Goal: Information Seeking & Learning: Learn about a topic

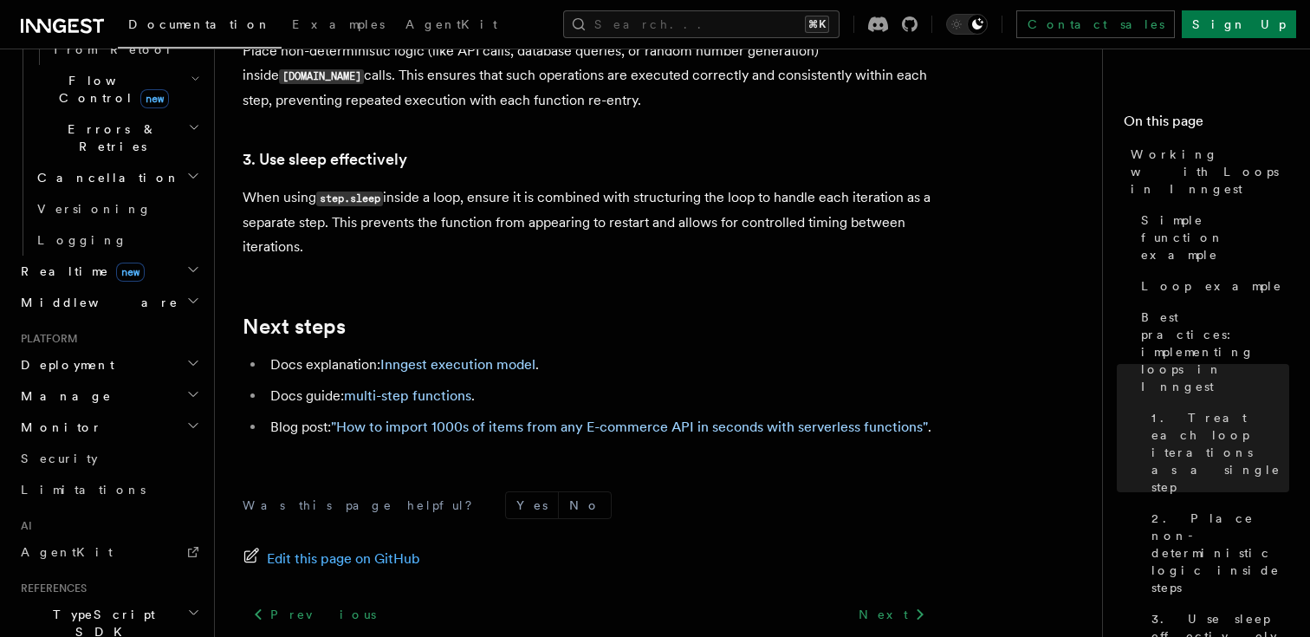
scroll to position [1218, 0]
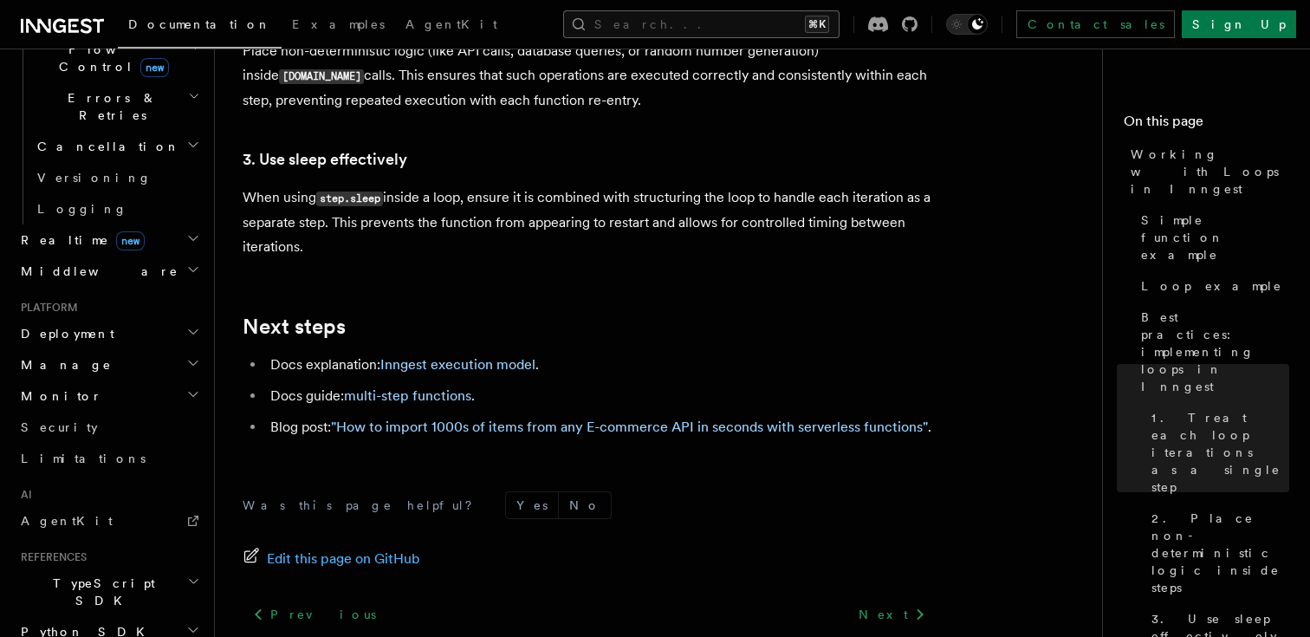
click at [686, 28] on button "Search... ⌘K" at bounding box center [701, 24] width 276 height 28
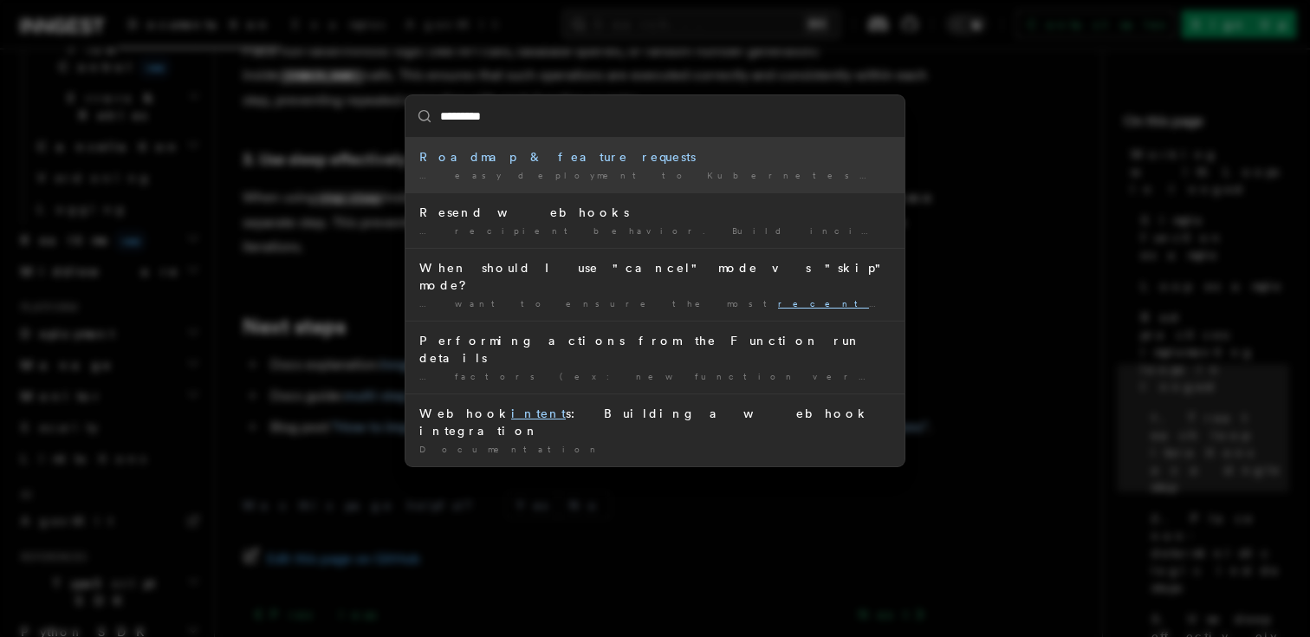
type input "**********"
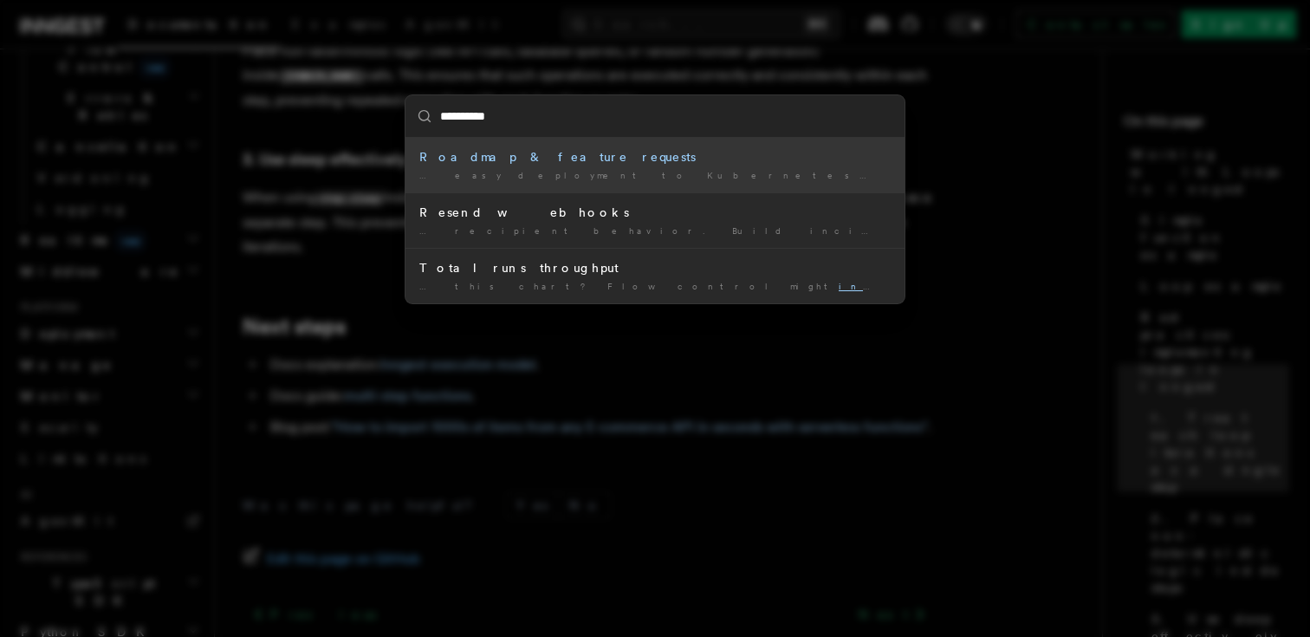
click at [502, 164] on div "Roadmap & feature requests" at bounding box center [654, 156] width 471 height 17
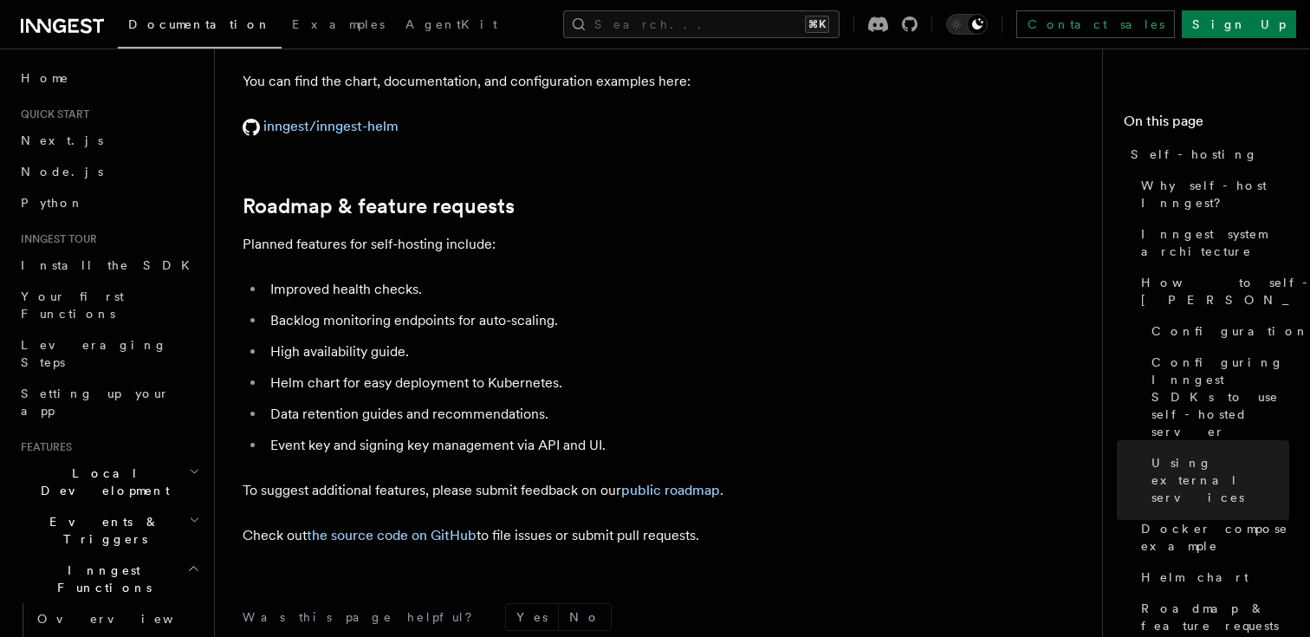
click at [192, 562] on icon "button" at bounding box center [193, 569] width 13 height 14
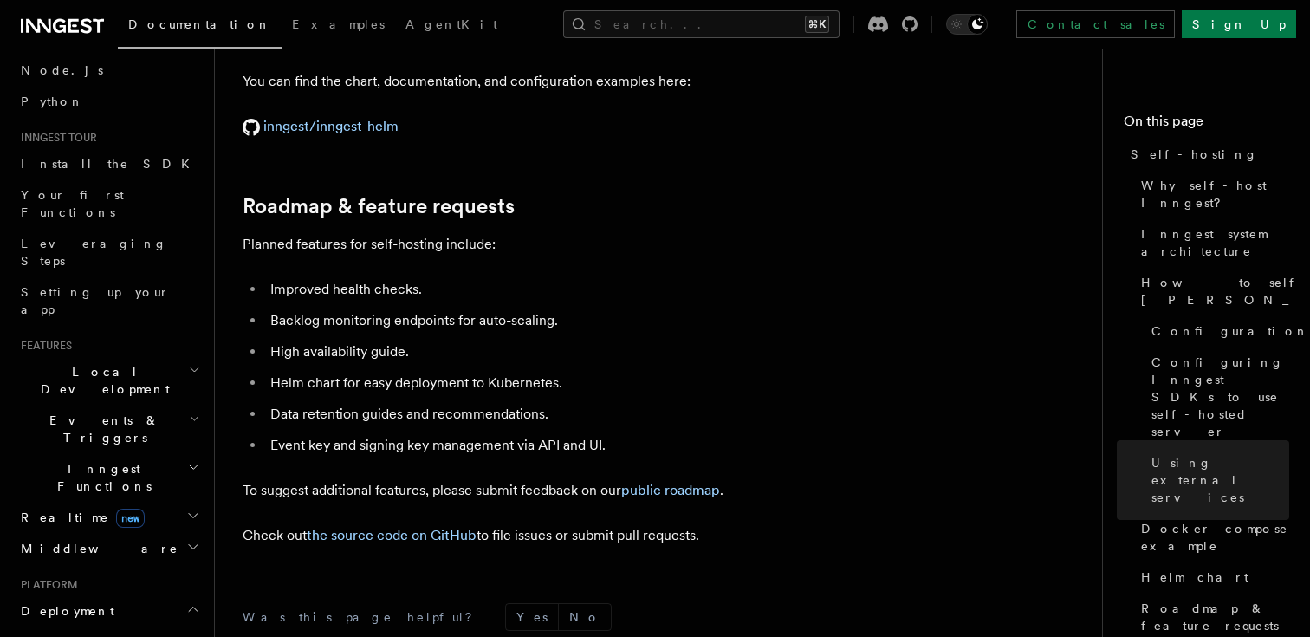
scroll to position [155, 0]
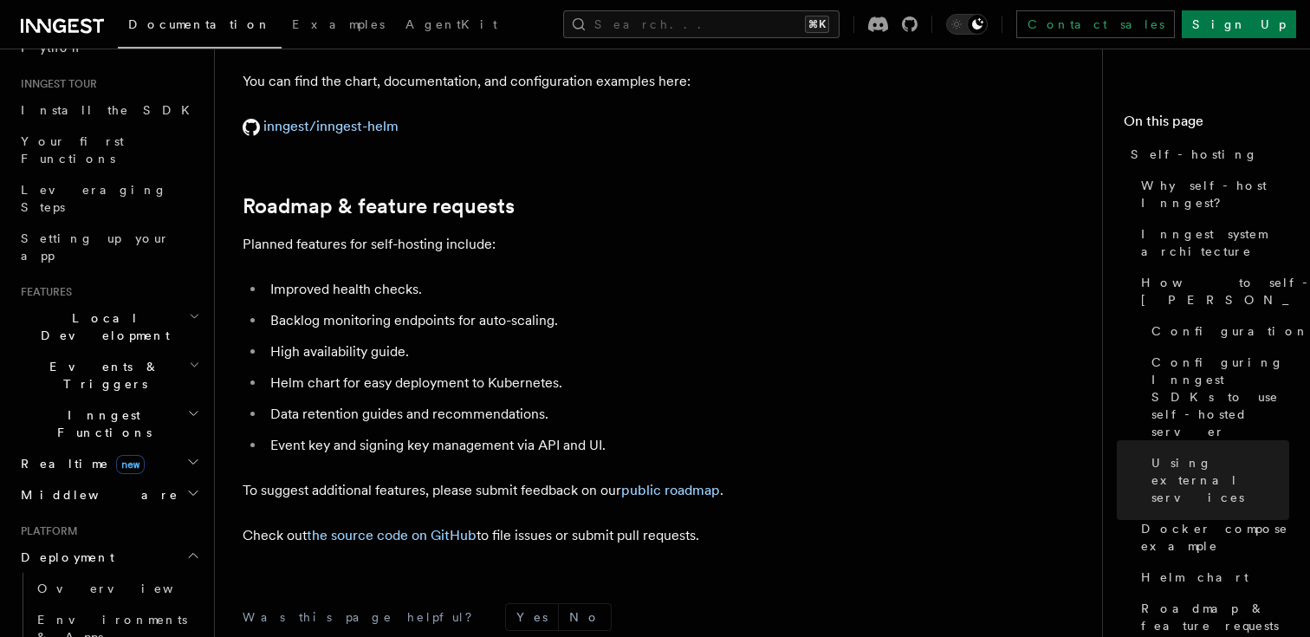
click at [197, 549] on icon "button" at bounding box center [193, 556] width 14 height 14
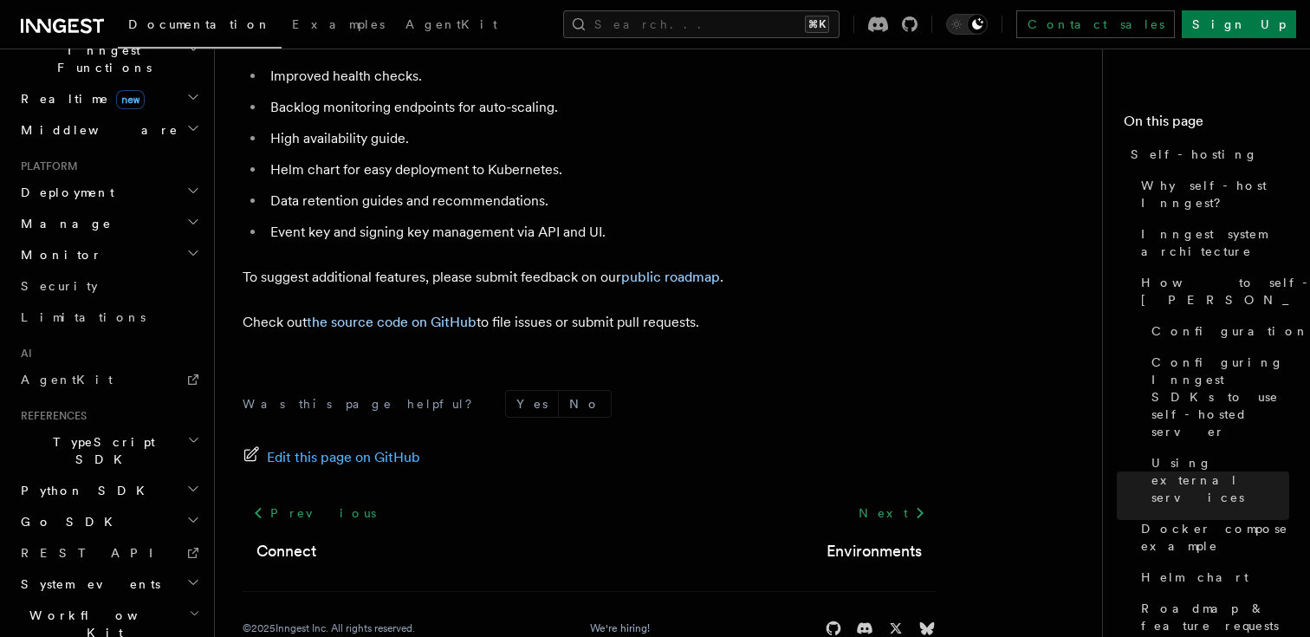
scroll to position [531, 0]
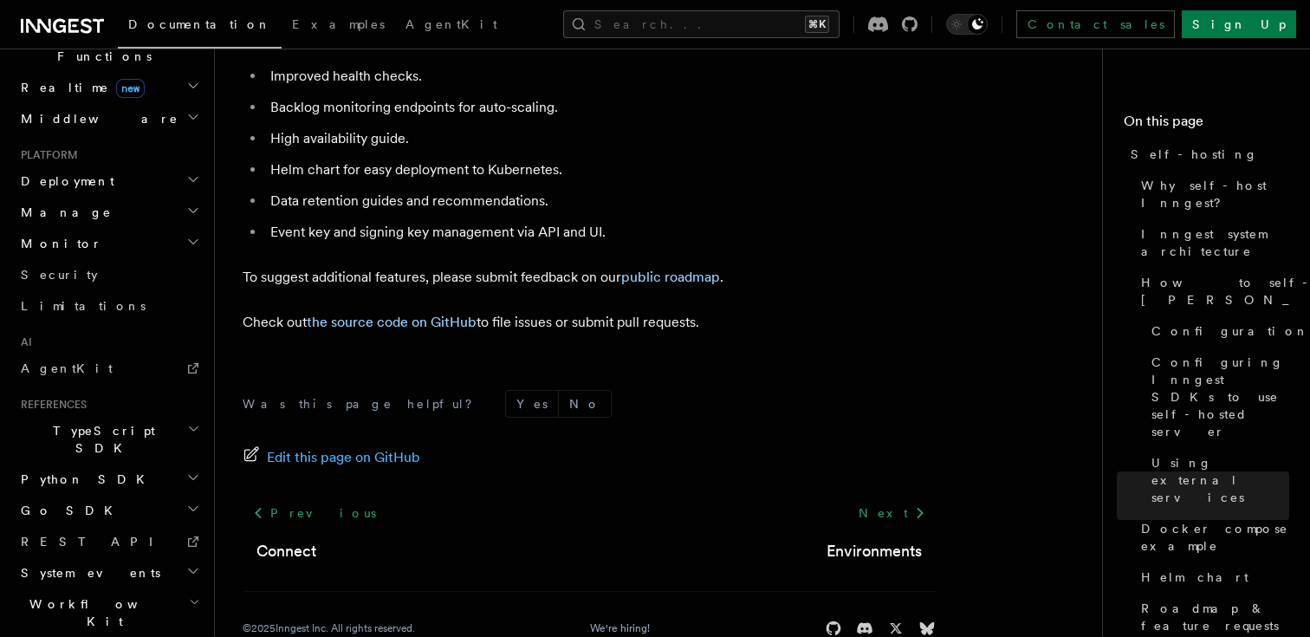
click at [192, 595] on icon "button" at bounding box center [194, 602] width 11 height 14
click at [192, 601] on icon "button" at bounding box center [194, 602] width 7 height 3
click at [192, 595] on icon "button" at bounding box center [194, 602] width 11 height 14
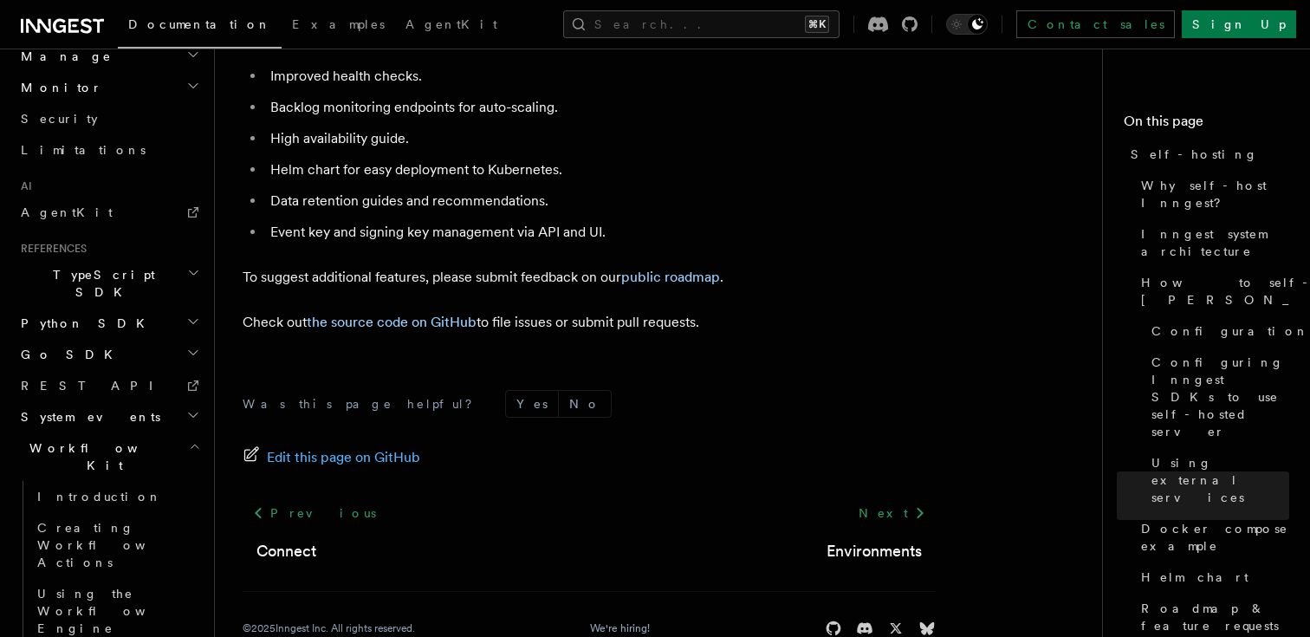
click at [192, 401] on h2 "System events" at bounding box center [109, 416] width 190 height 31
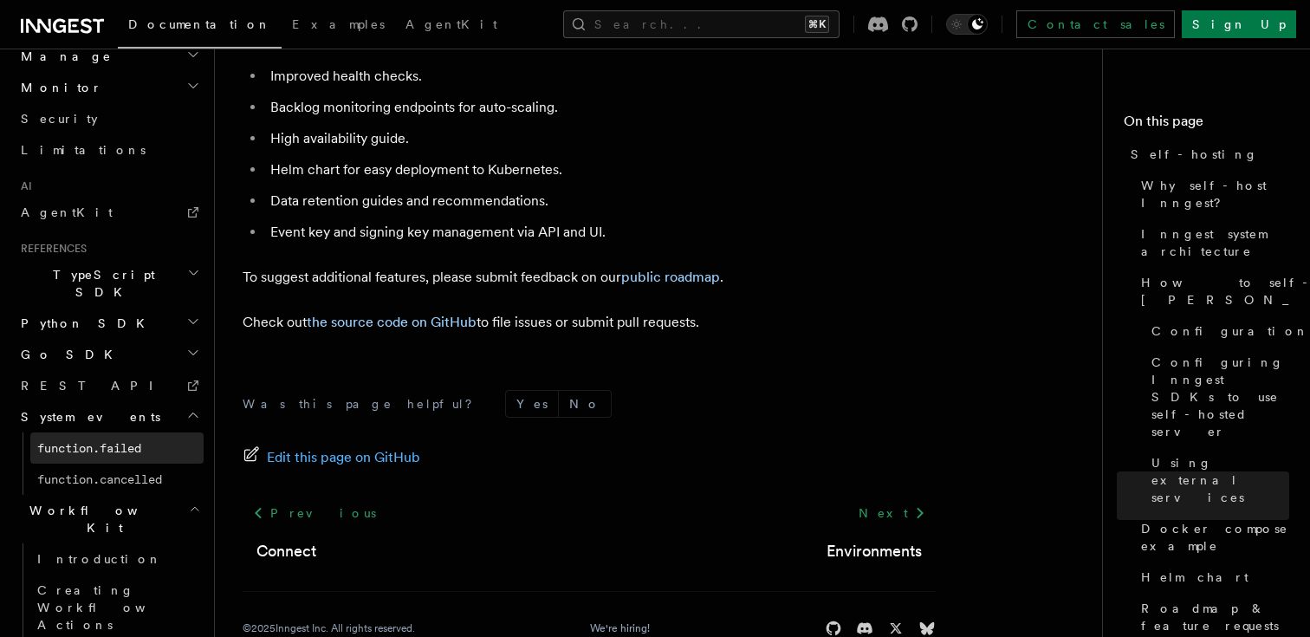
scroll to position [750, 0]
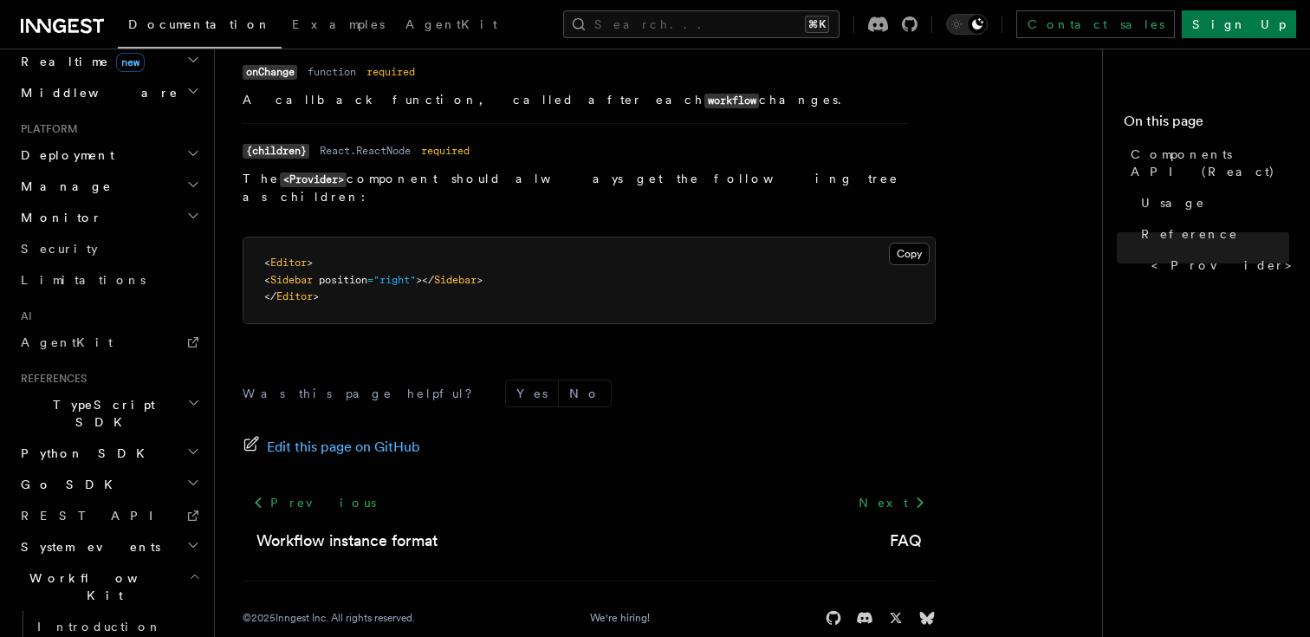
scroll to position [906, 0]
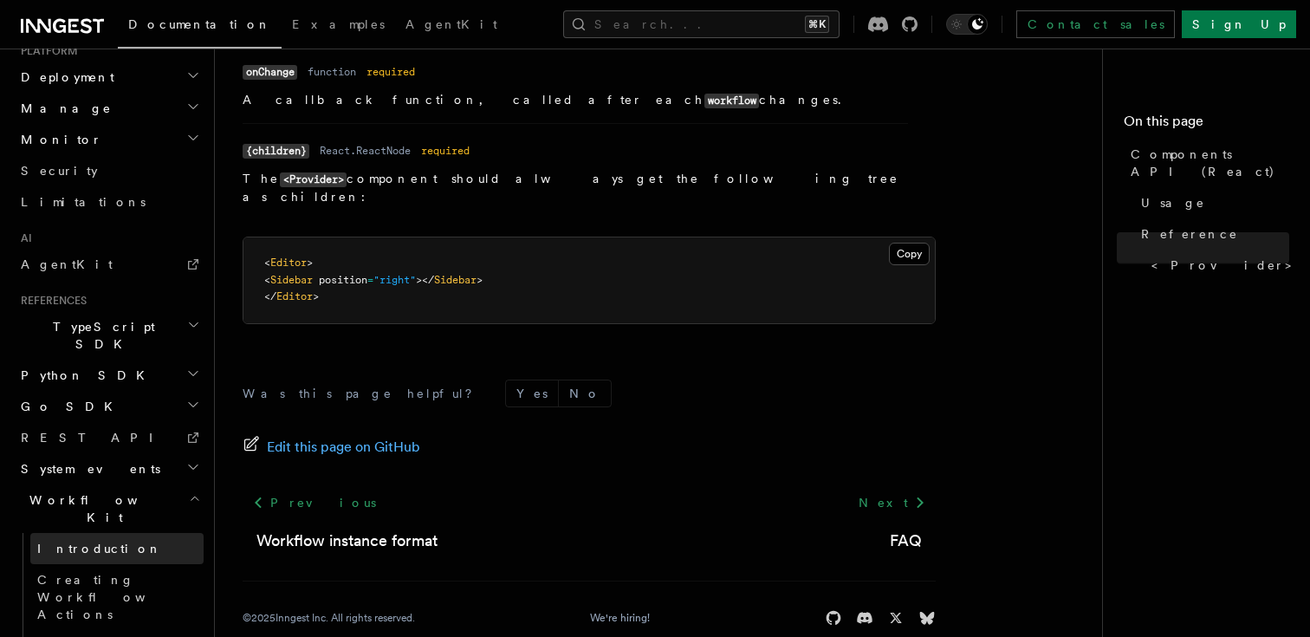
click at [140, 533] on link "Introduction" at bounding box center [116, 548] width 173 height 31
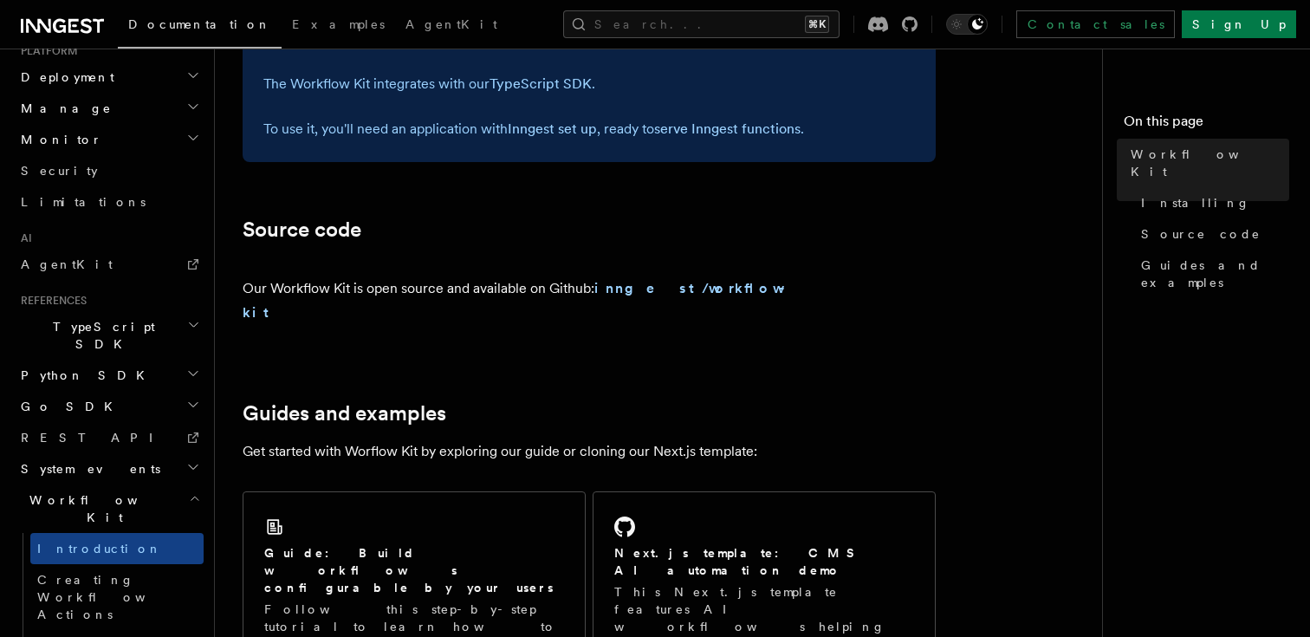
scroll to position [1160, 0]
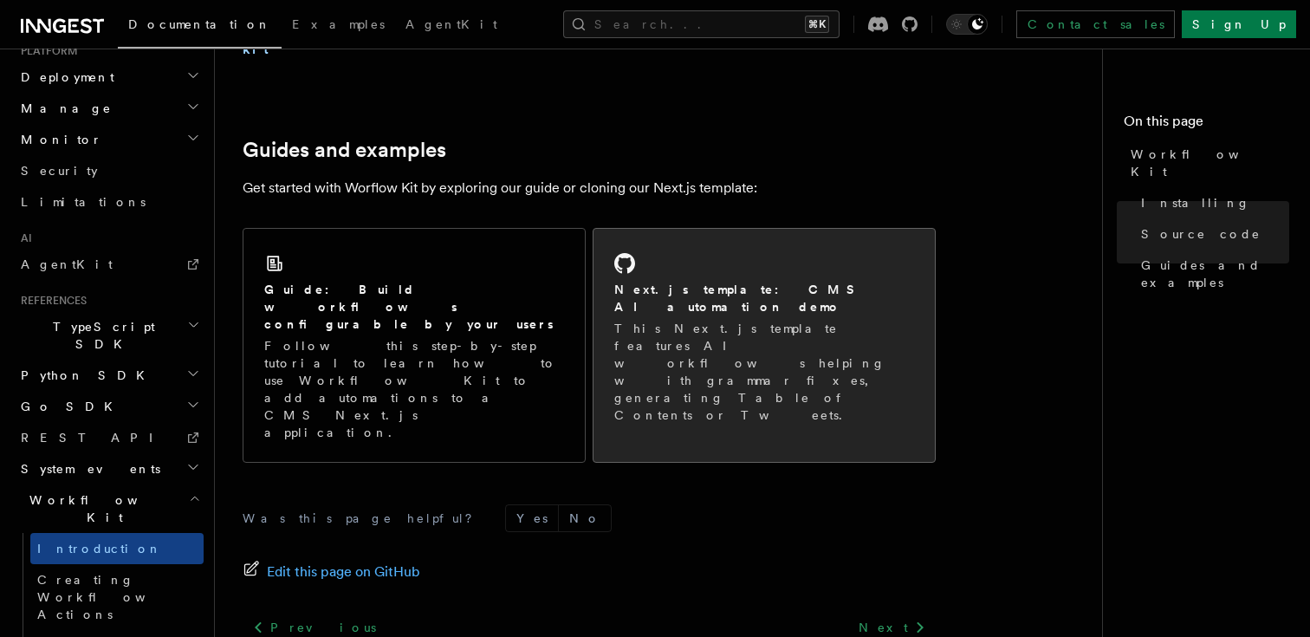
click at [647, 320] on p "This Next.js template features AI workflows helping with grammar fixes, generat…" at bounding box center [764, 372] width 300 height 104
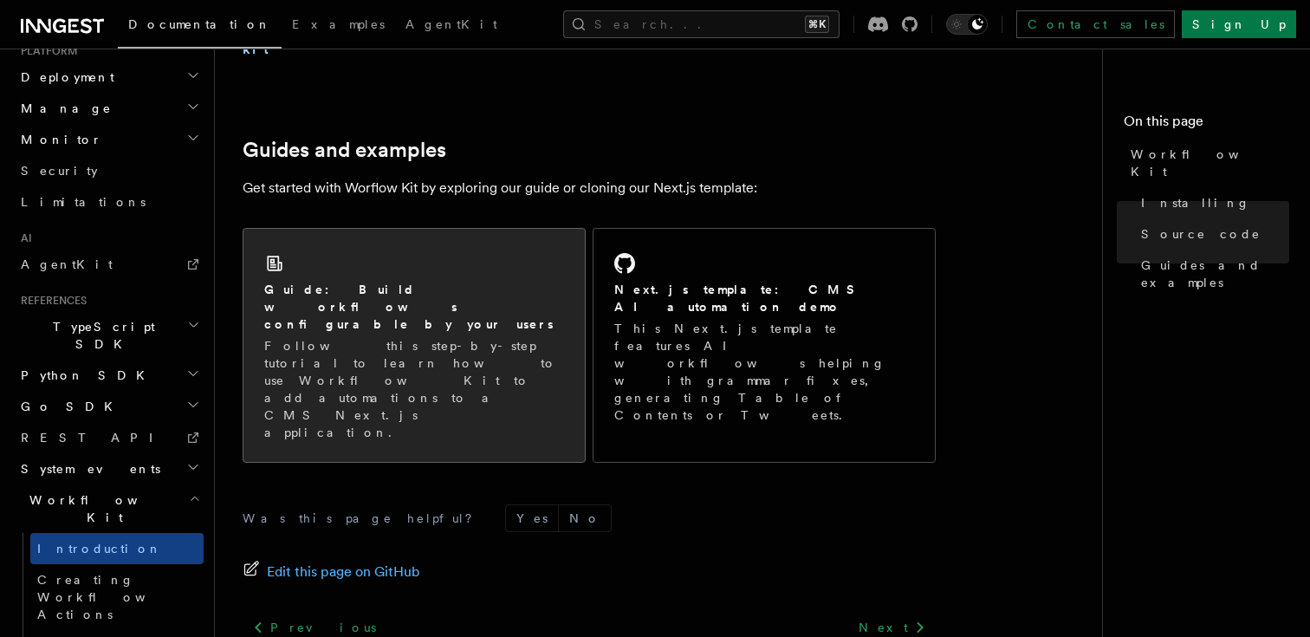
click at [470, 281] on div "Guide: Build workflows configurable by your users Follow this step-by-step tuto…" at bounding box center [414, 361] width 300 height 160
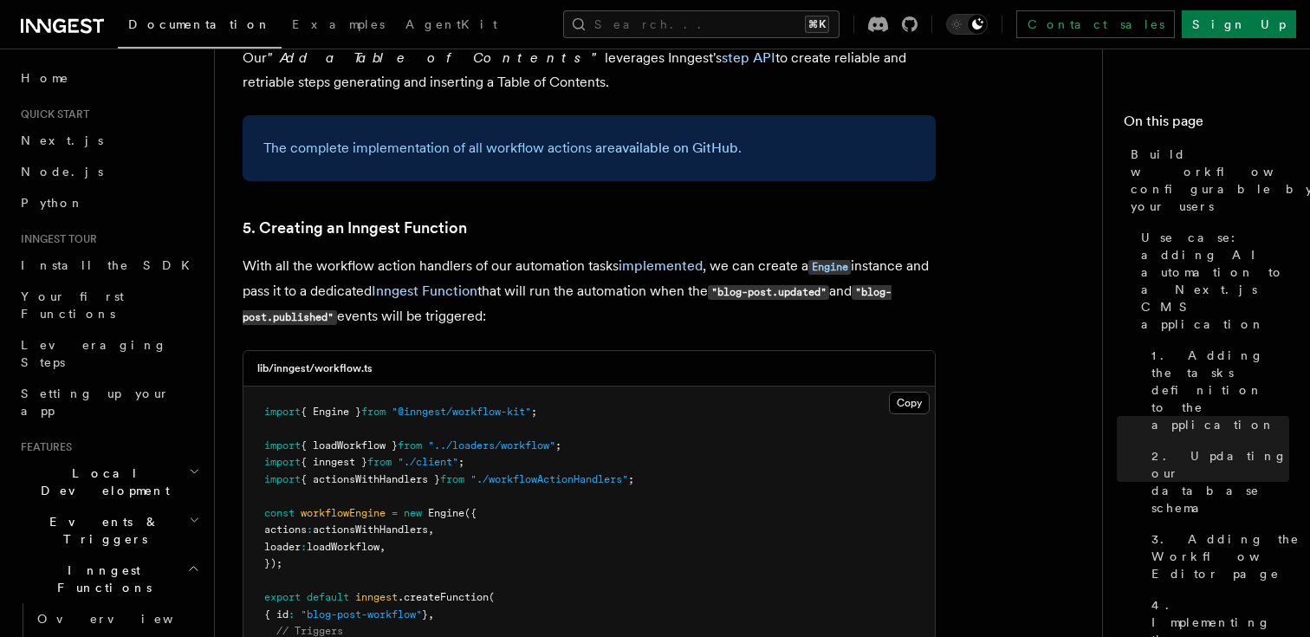
scroll to position [7871, 0]
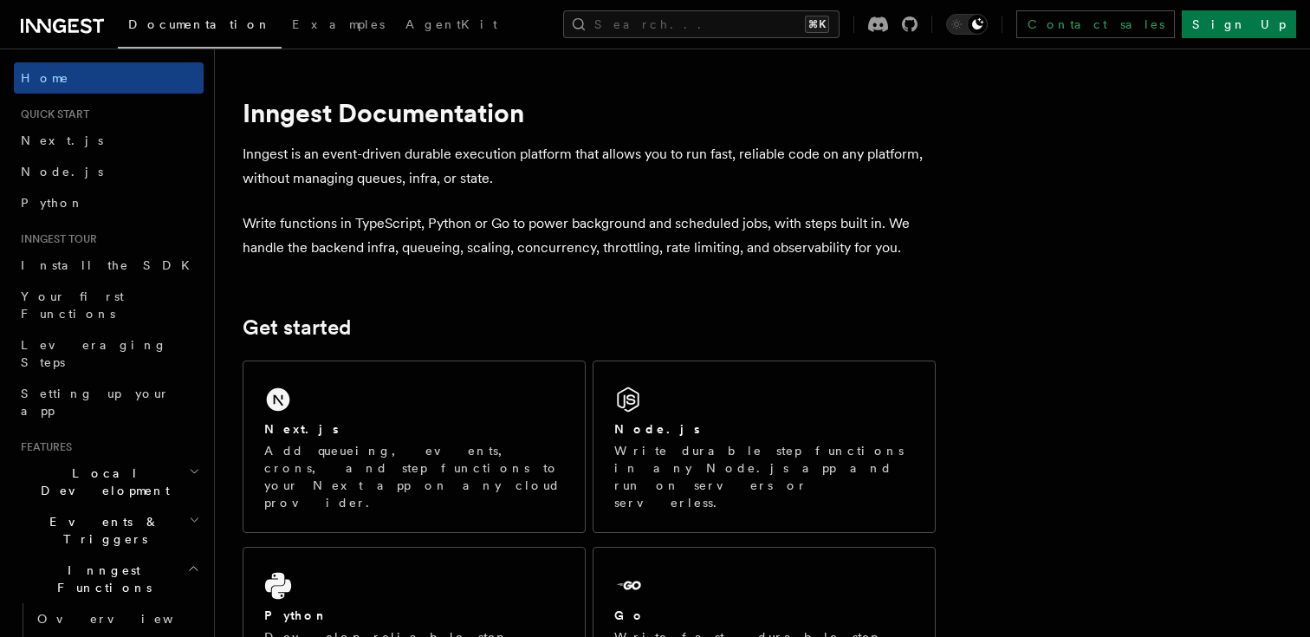
scroll to position [1158, 0]
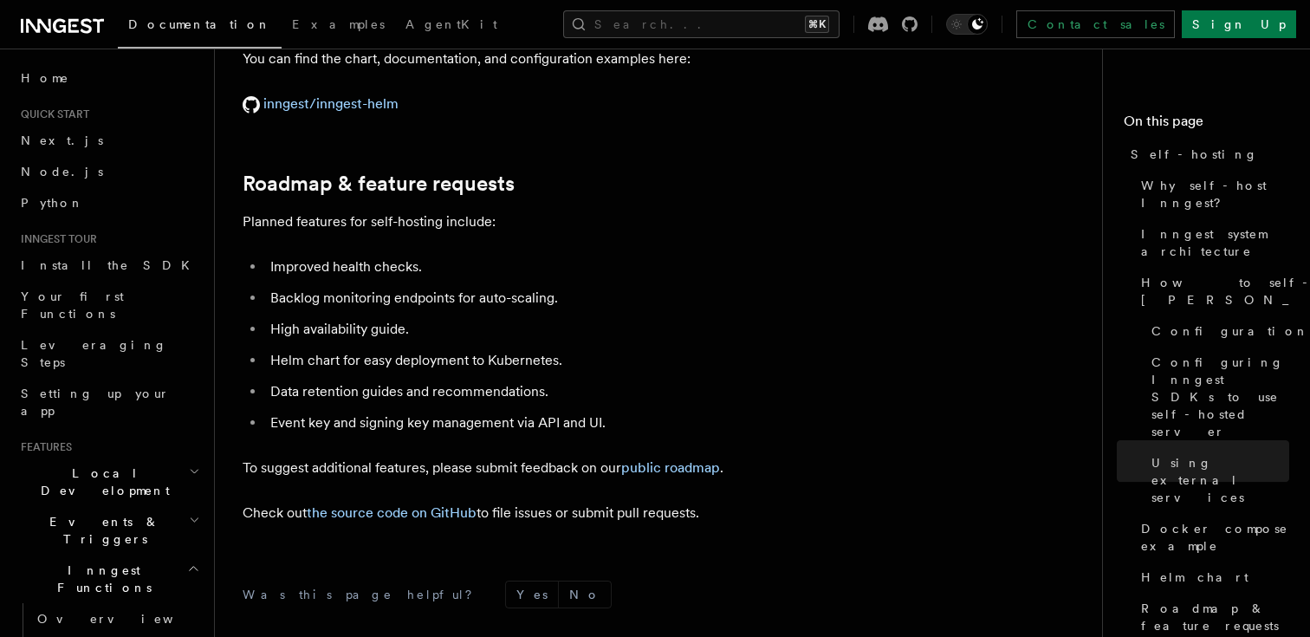
scroll to position [6748, 0]
